Goal: Information Seeking & Learning: Learn about a topic

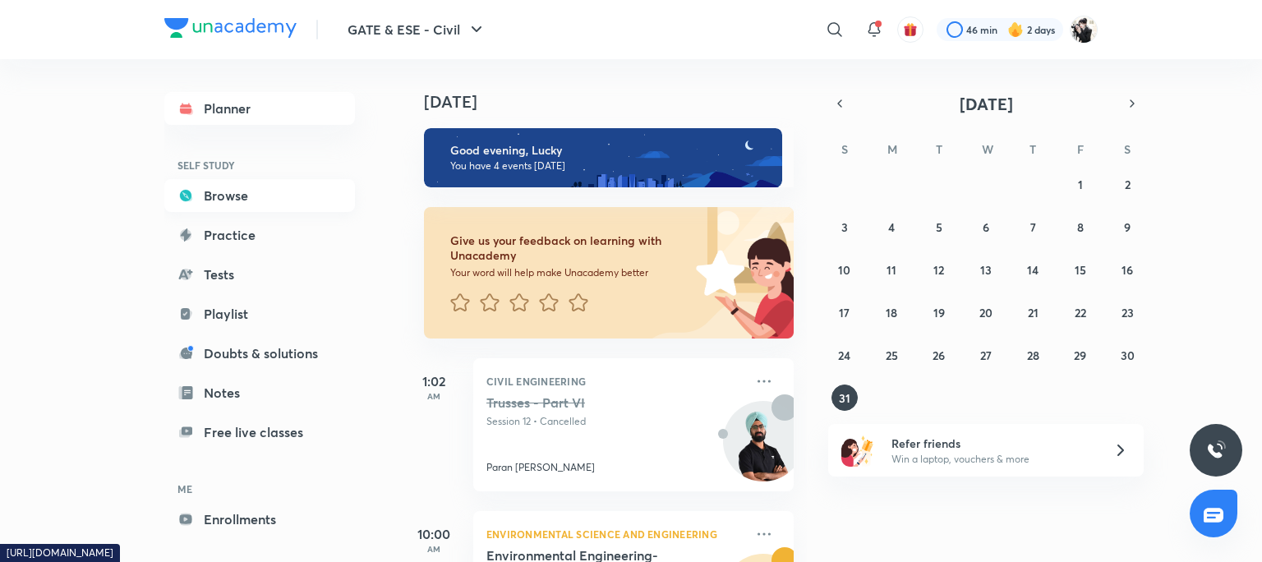
click at [219, 185] on link "Browse" at bounding box center [259, 195] width 191 height 33
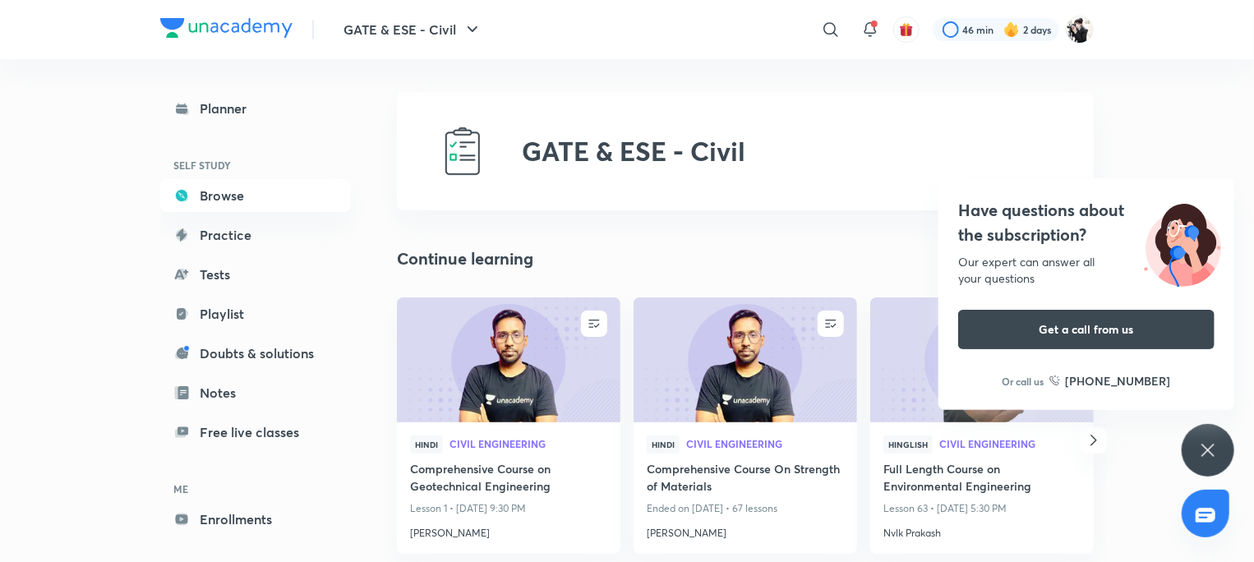
click at [1221, 454] on div "Have questions about the subscription? Our expert can answer all your questions…" at bounding box center [1207, 450] width 53 height 53
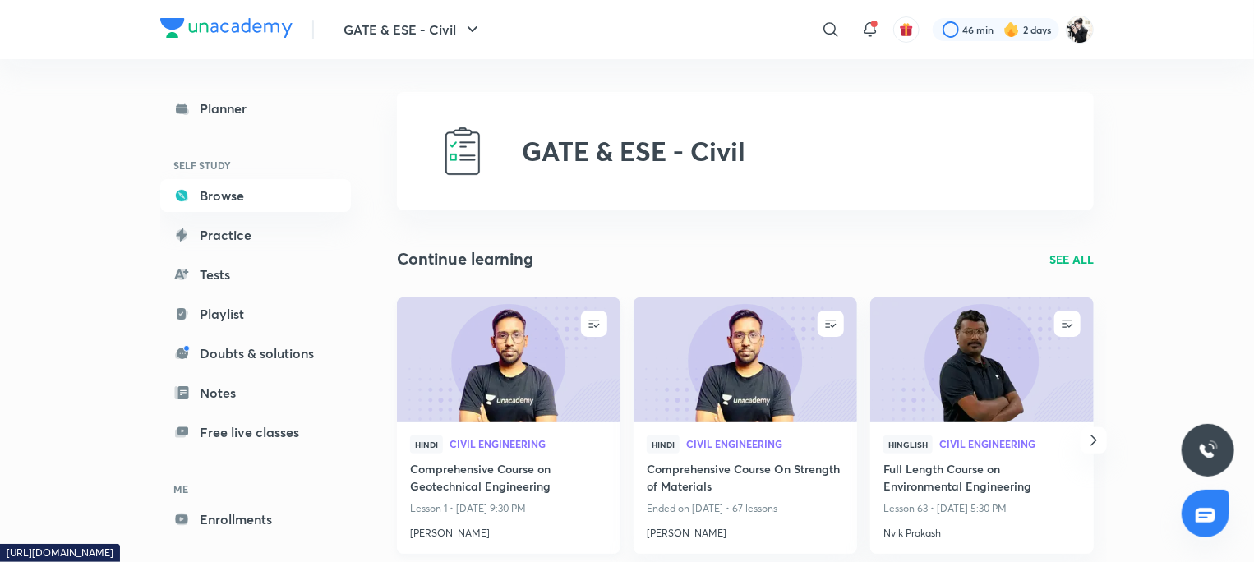
click at [445, 474] on h4 "Comprehensive Course on Geotechnical Engineering" at bounding box center [508, 479] width 197 height 38
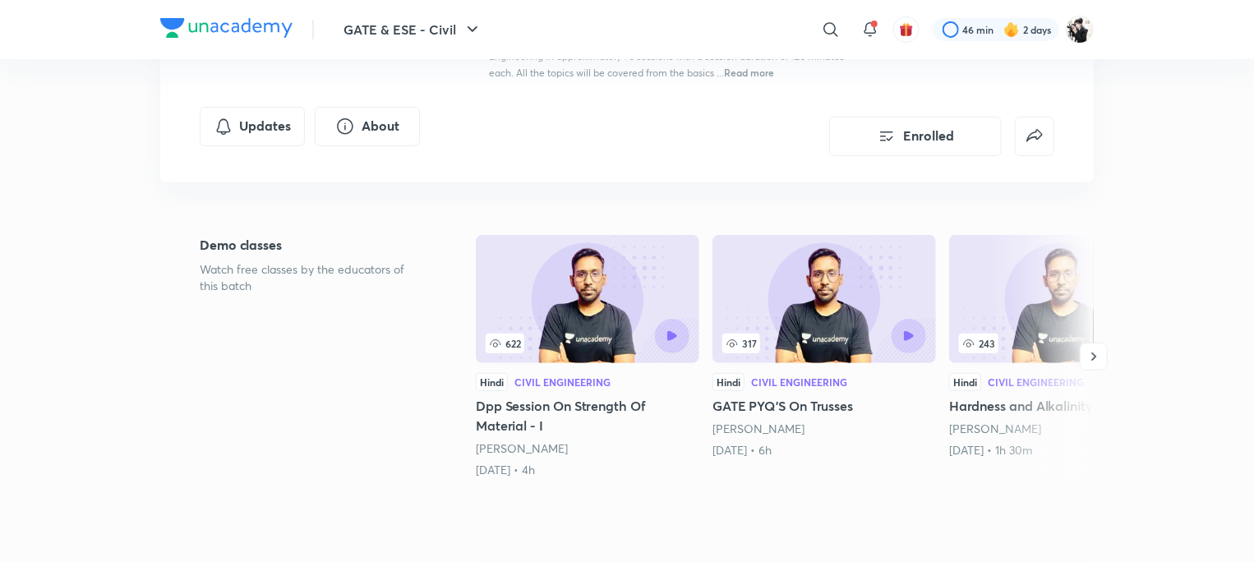
scroll to position [493, 0]
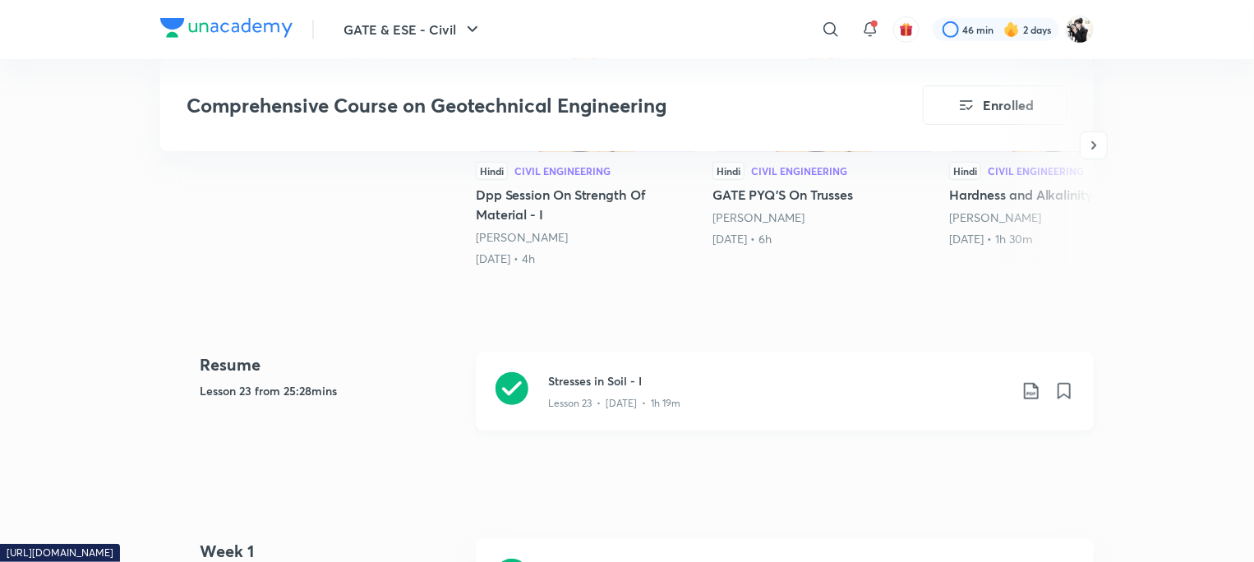
click at [584, 379] on h3 "Stresses in Soil - I" at bounding box center [778, 380] width 460 height 17
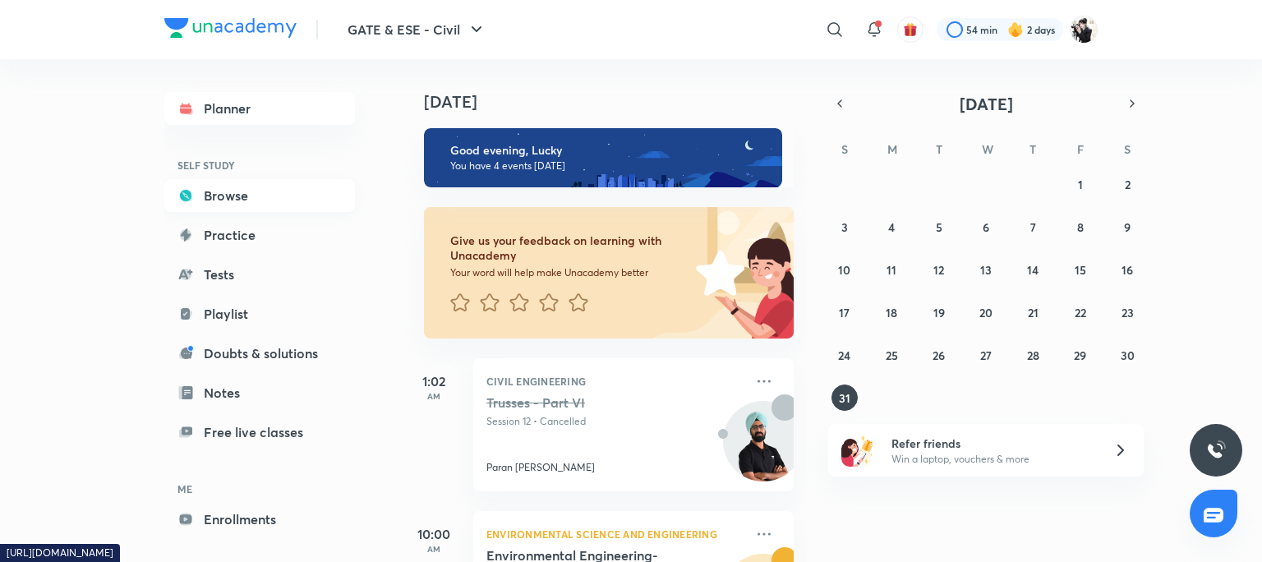
click at [217, 199] on link "Browse" at bounding box center [259, 195] width 191 height 33
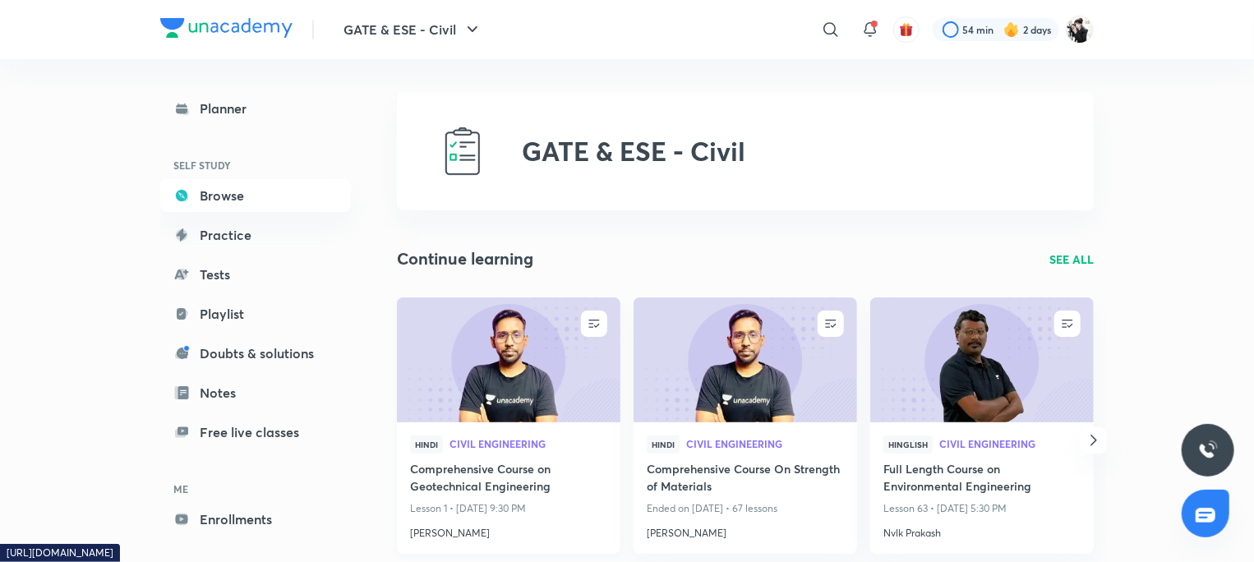
click at [492, 470] on h4 "Comprehensive Course on Geotechnical Engineering" at bounding box center [508, 479] width 197 height 38
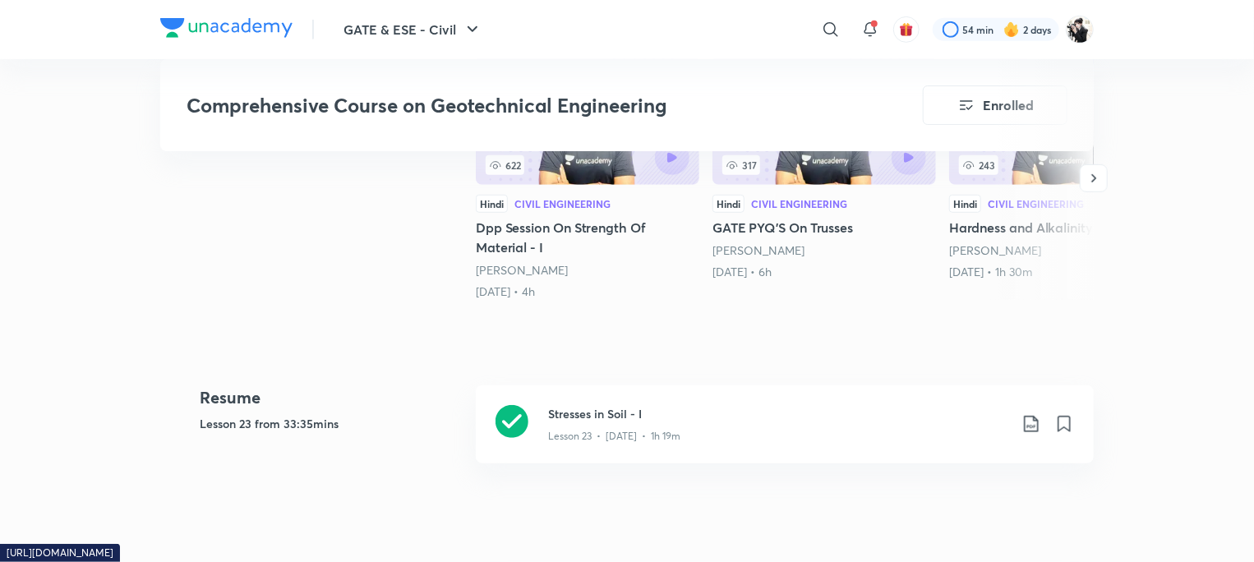
scroll to position [575, 0]
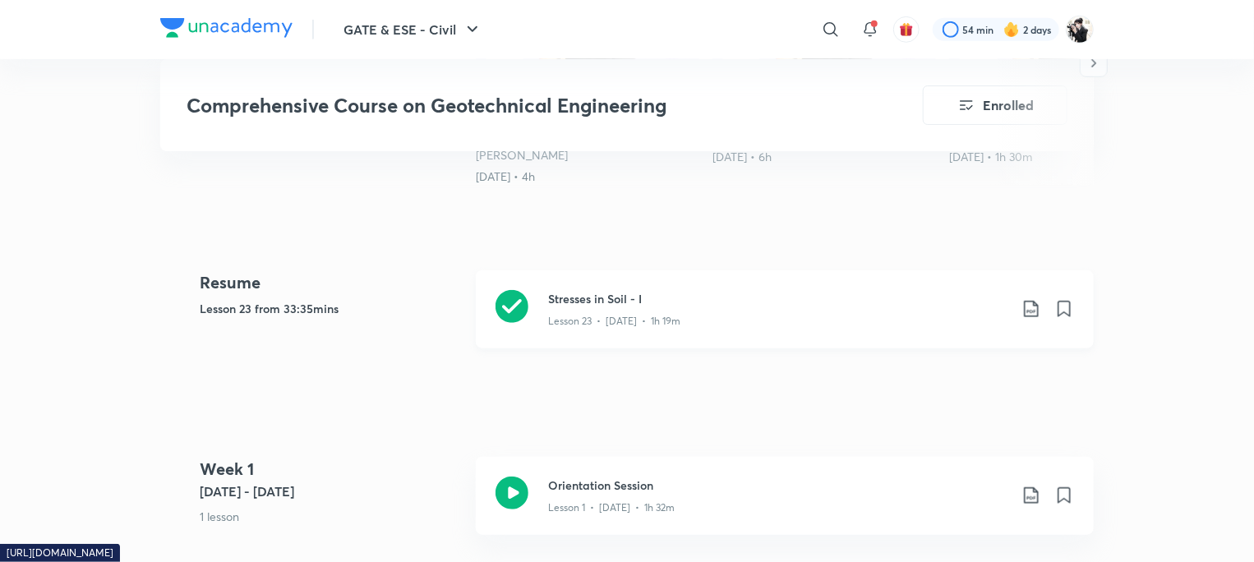
click at [615, 301] on h3 "Stresses in Soil - I" at bounding box center [778, 298] width 460 height 17
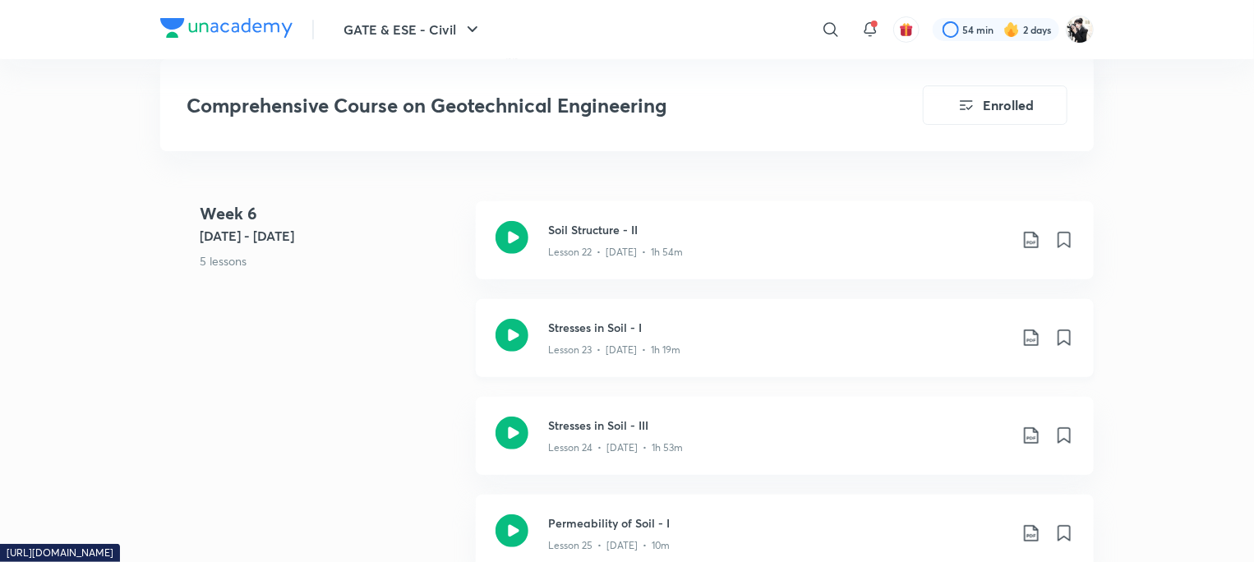
scroll to position [3369, 0]
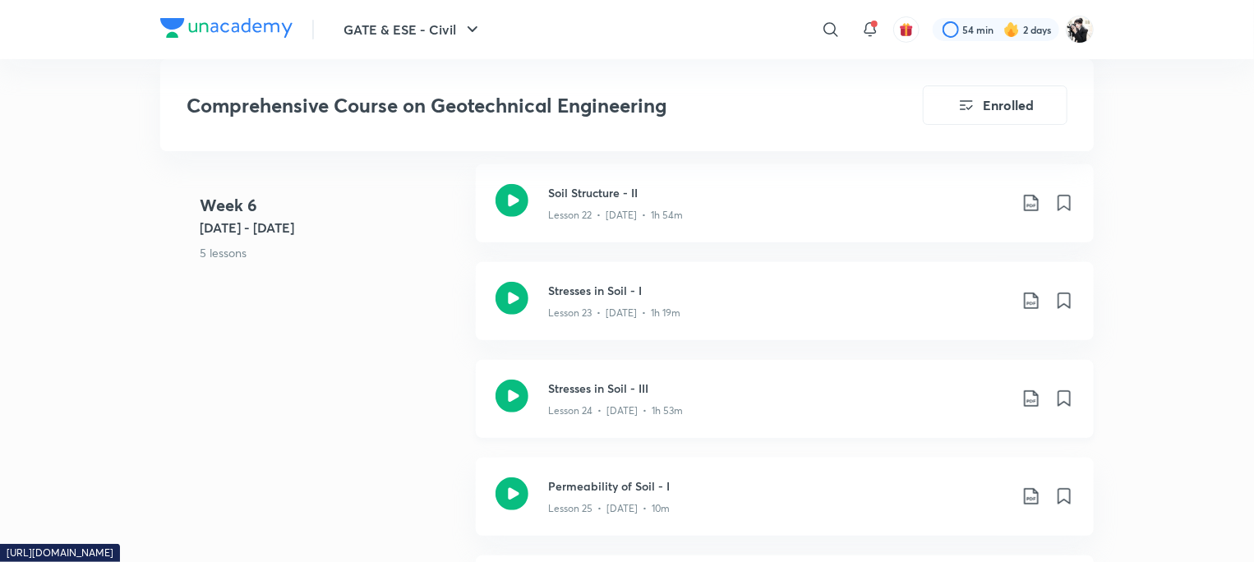
click at [560, 394] on h3 "Stresses in Soil - III" at bounding box center [778, 388] width 460 height 17
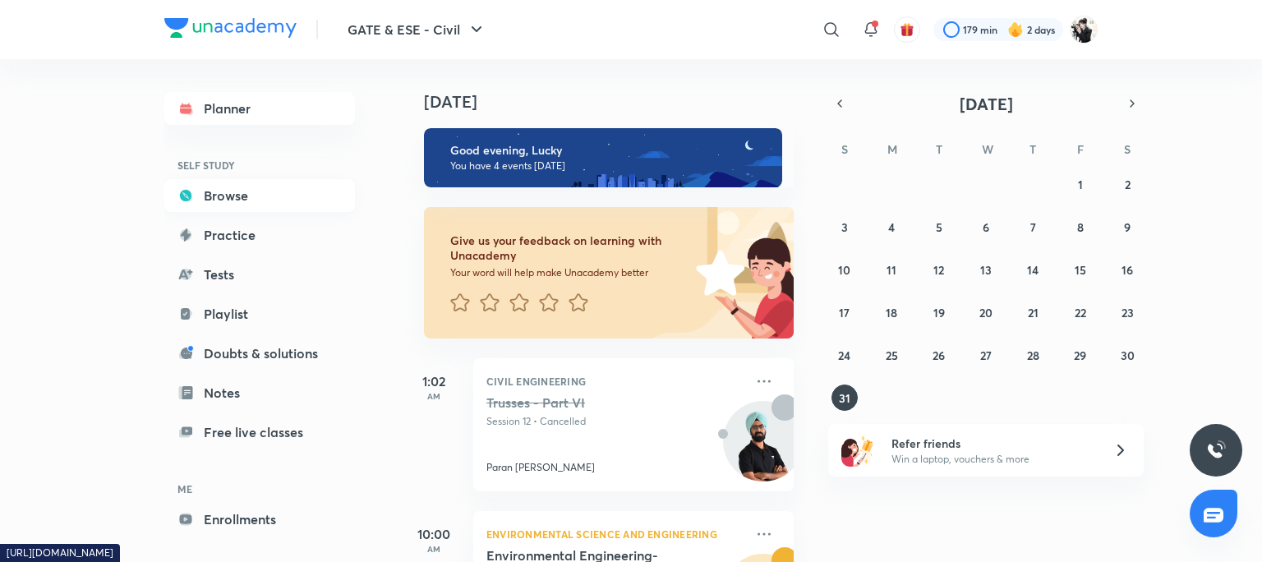
click at [230, 198] on link "Browse" at bounding box center [259, 195] width 191 height 33
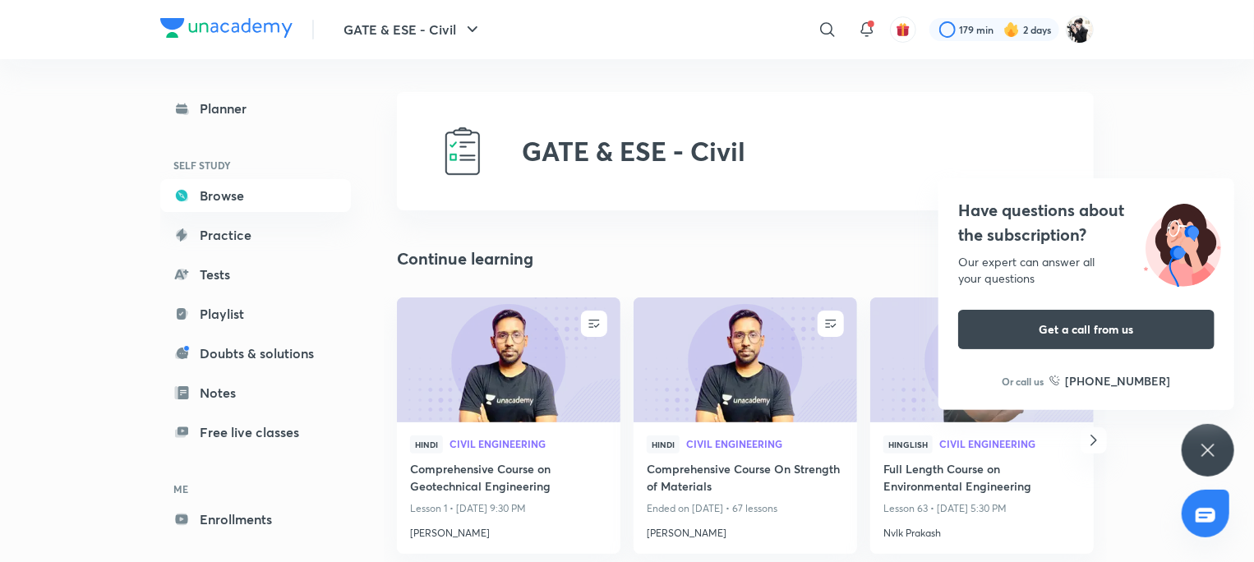
click at [1216, 459] on icon at bounding box center [1208, 450] width 20 height 20
